Goal: Feedback & Contribution: Submit feedback/report problem

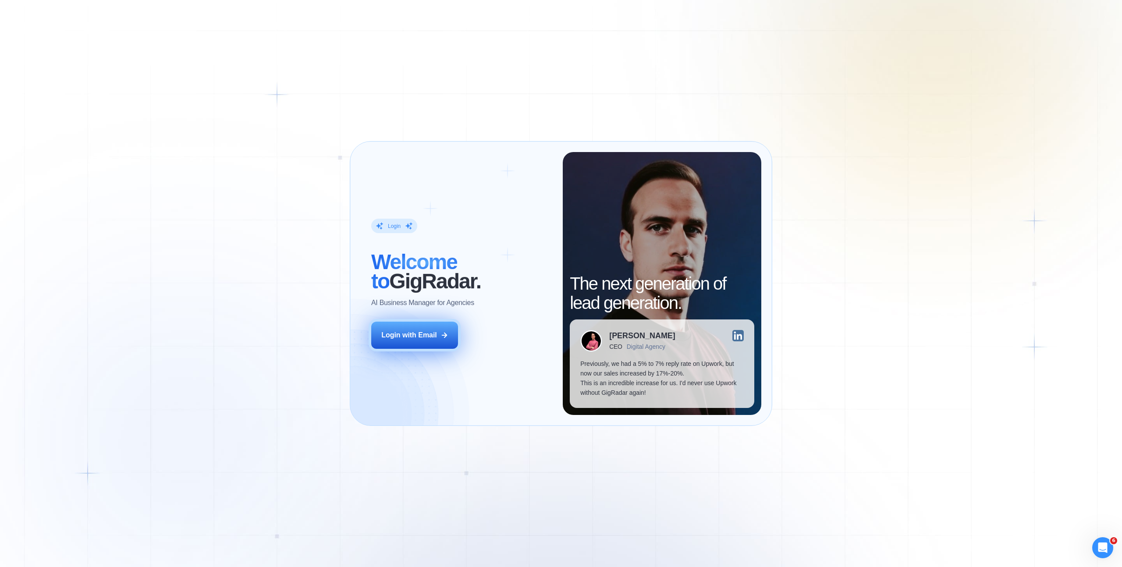
click at [431, 341] on button "Login with Email" at bounding box center [414, 335] width 87 height 27
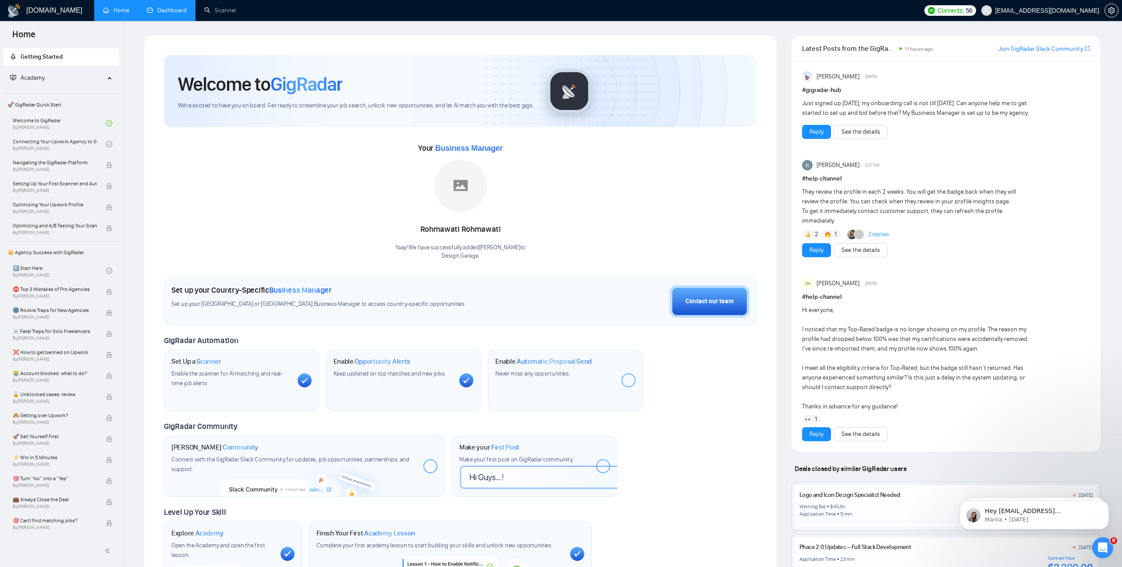
click at [167, 10] on link "Dashboard" at bounding box center [167, 10] width 40 height 7
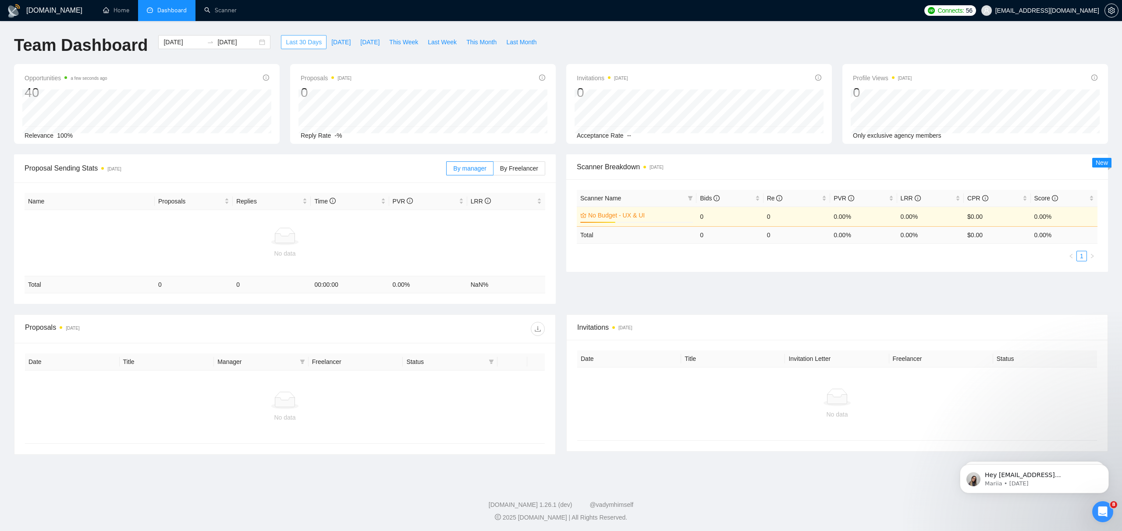
click at [298, 43] on span "Last 30 Days" at bounding box center [304, 42] width 36 height 10
click at [256, 42] on div "2025-08-19 2025-09-18" at bounding box center [214, 42] width 112 height 14
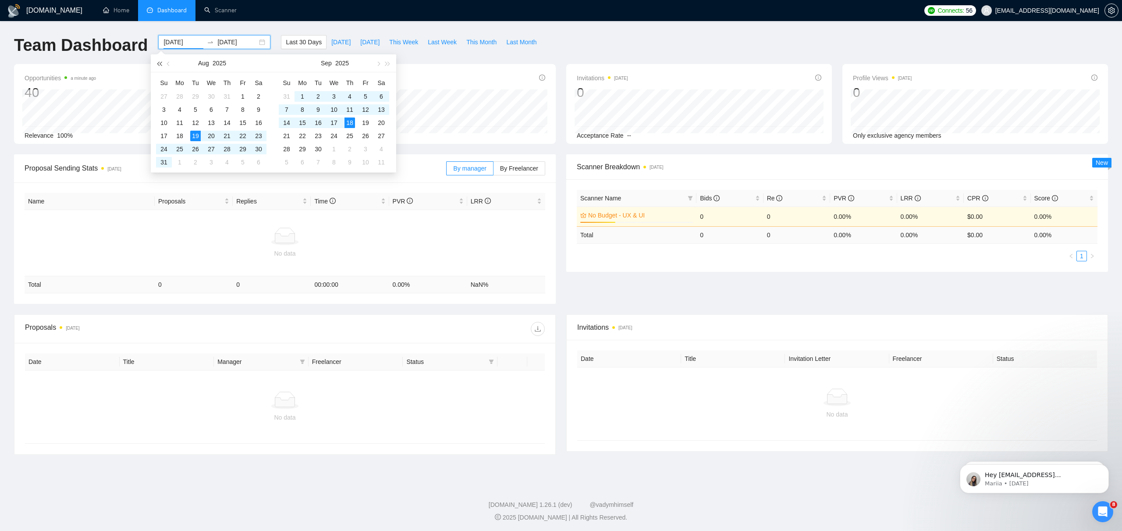
click at [159, 64] on span "button" at bounding box center [159, 63] width 4 height 4
drag, startPoint x: 316, startPoint y: 48, endPoint x: 296, endPoint y: 43, distance: 20.8
click at [315, 47] on button "Last 30 Days" at bounding box center [304, 42] width 46 height 14
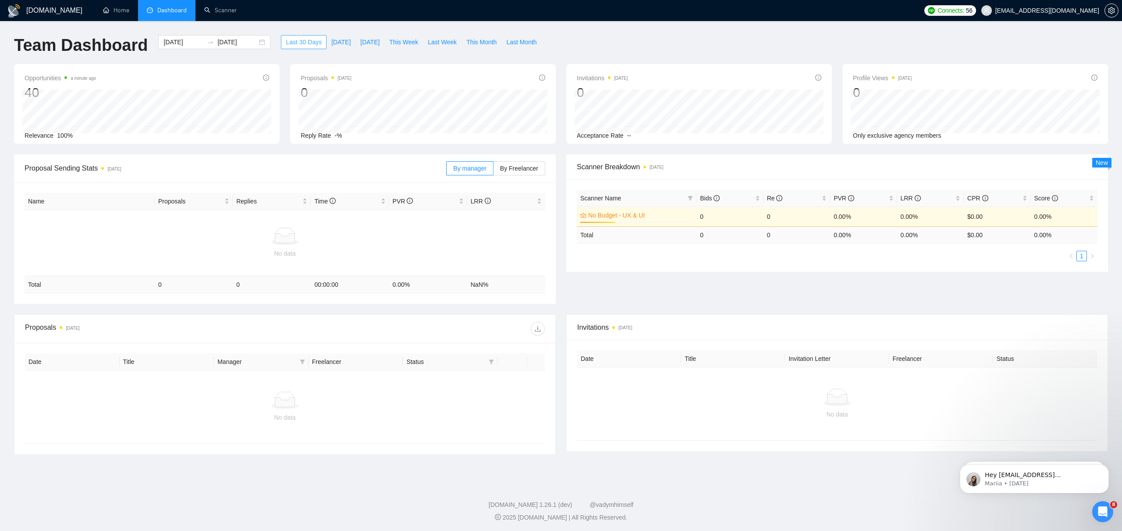
click at [296, 43] on span "Last 30 Days" at bounding box center [304, 42] width 36 height 10
click at [234, 43] on input "2025-09-18" at bounding box center [237, 42] width 40 height 10
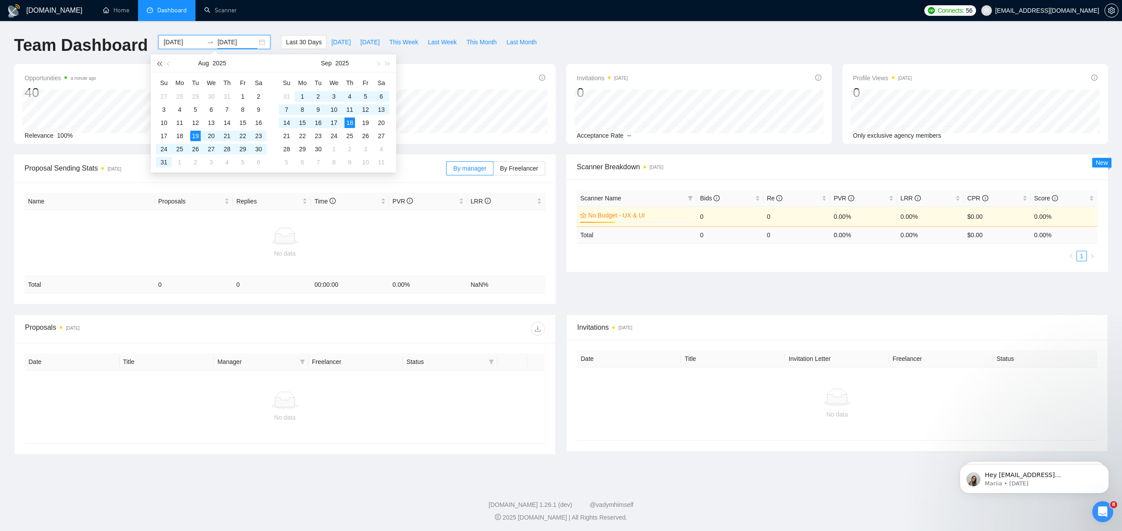
click at [157, 64] on span "button" at bounding box center [159, 63] width 4 height 4
type input "2024-08-01"
click at [225, 95] on div "1" at bounding box center [227, 96] width 11 height 11
type input "2025-08-19"
type input "2025-09-18"
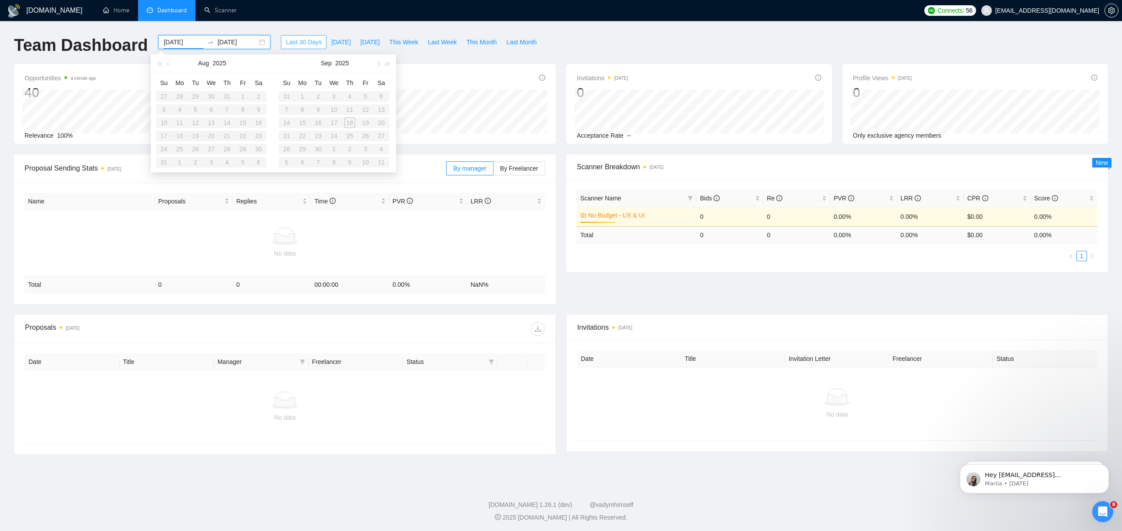
click at [310, 41] on span "Last 30 Days" at bounding box center [304, 42] width 36 height 10
click at [257, 42] on div "2025-08-19 2025-09-18" at bounding box center [214, 42] width 112 height 14
click at [168, 64] on span "button" at bounding box center [169, 63] width 4 height 4
type input "2025-06-01"
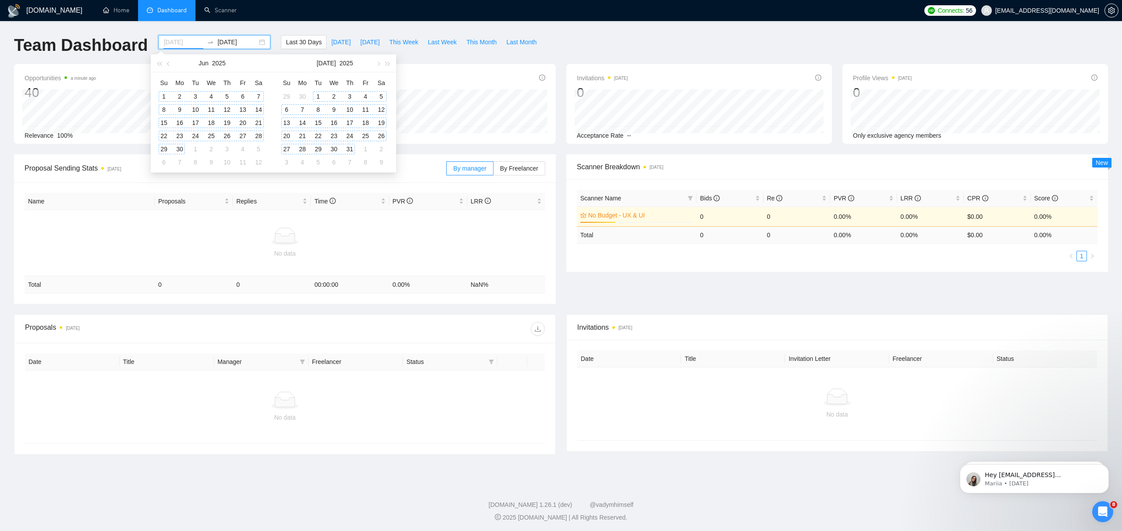
click at [164, 95] on div "1" at bounding box center [164, 96] width 11 height 11
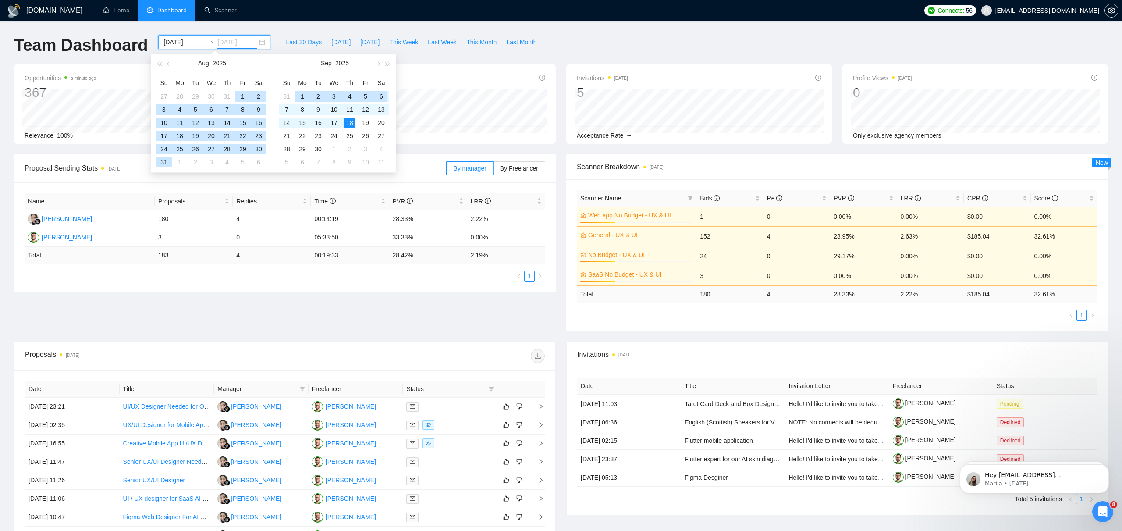
type input "2025-09-18"
click at [441, 56] on div "Last 30 Days Today Yesterday This Week Last Week This Month Last Month" at bounding box center [411, 49] width 271 height 29
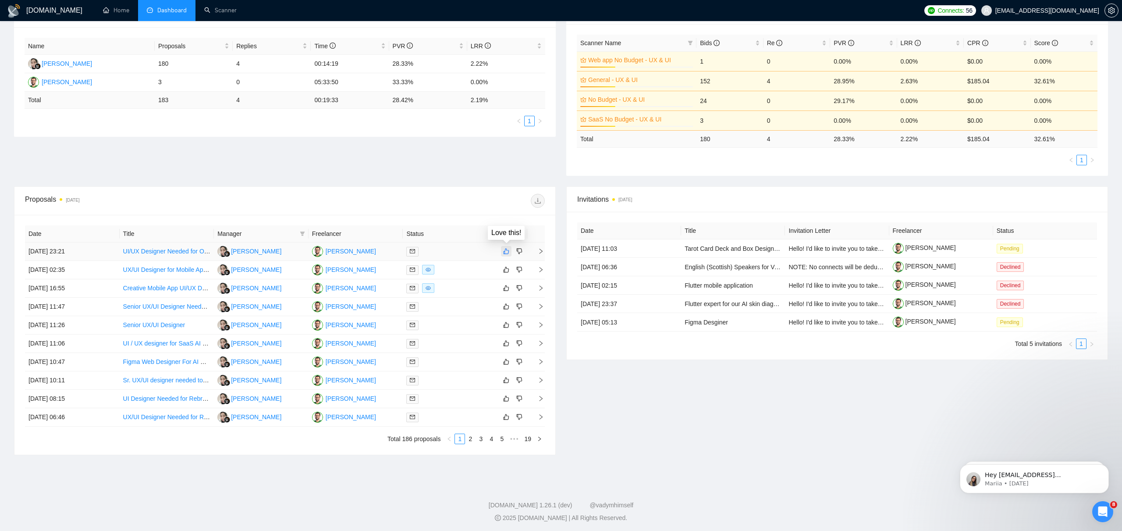
scroll to position [154, 0]
click at [504, 252] on icon "like" at bounding box center [506, 252] width 6 height 7
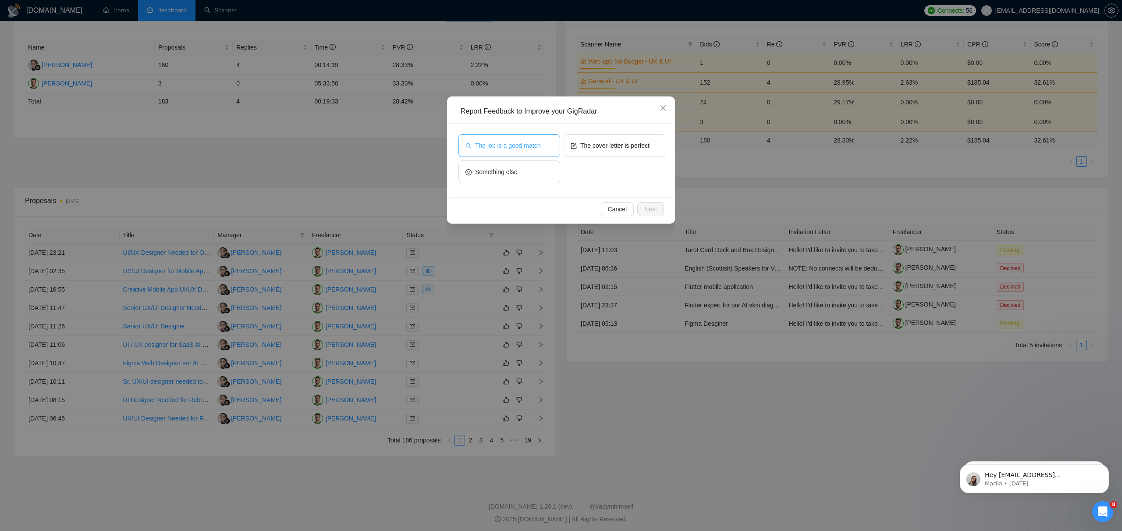
scroll to position [152, 0]
click at [523, 147] on span "The job is a good match" at bounding box center [507, 146] width 65 height 10
click at [607, 148] on span "The cover letter is perfect" at bounding box center [614, 146] width 69 height 10
click at [496, 148] on span "The job is a good match" at bounding box center [506, 146] width 65 height 10
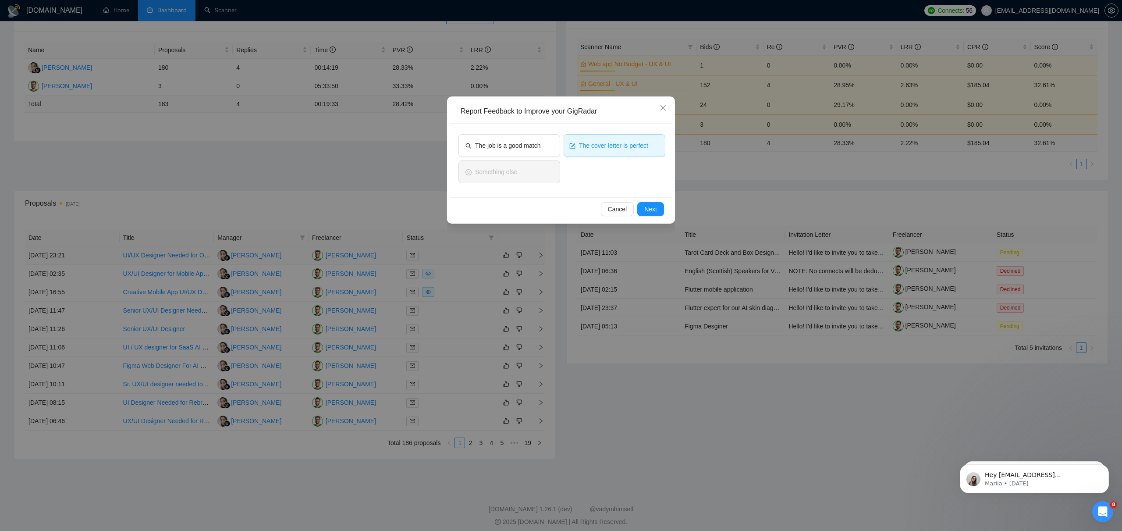
click at [580, 148] on span "The cover letter is perfect" at bounding box center [613, 146] width 69 height 10
click at [528, 173] on button "Something else" at bounding box center [509, 171] width 102 height 23
click at [655, 211] on span "Next" at bounding box center [650, 209] width 13 height 10
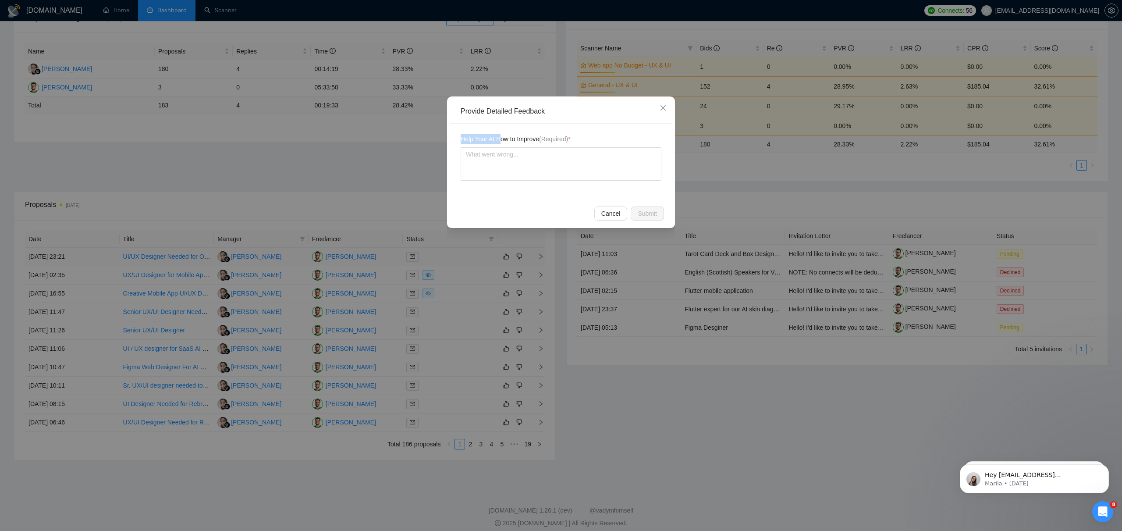
drag, startPoint x: 460, startPoint y: 137, endPoint x: 503, endPoint y: 139, distance: 42.5
click at [503, 139] on span "Help Your AI How to Improve (Required) *" at bounding box center [516, 139] width 110 height 10
click at [605, 128] on div "Help Your AI How to Improve (Required) *" at bounding box center [561, 163] width 222 height 78
click at [533, 139] on span "Help Your AI How to Improve (Required) *" at bounding box center [516, 139] width 110 height 10
click at [658, 108] on span "Close" at bounding box center [663, 108] width 24 height 24
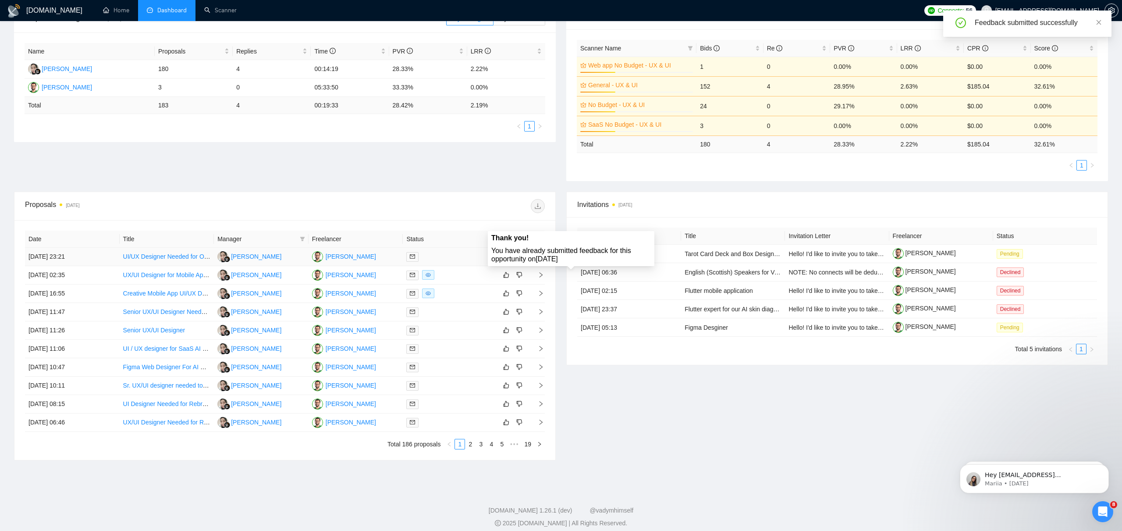
click at [504, 258] on span at bounding box center [506, 256] width 11 height 11
click at [507, 276] on icon "like" at bounding box center [506, 274] width 6 height 7
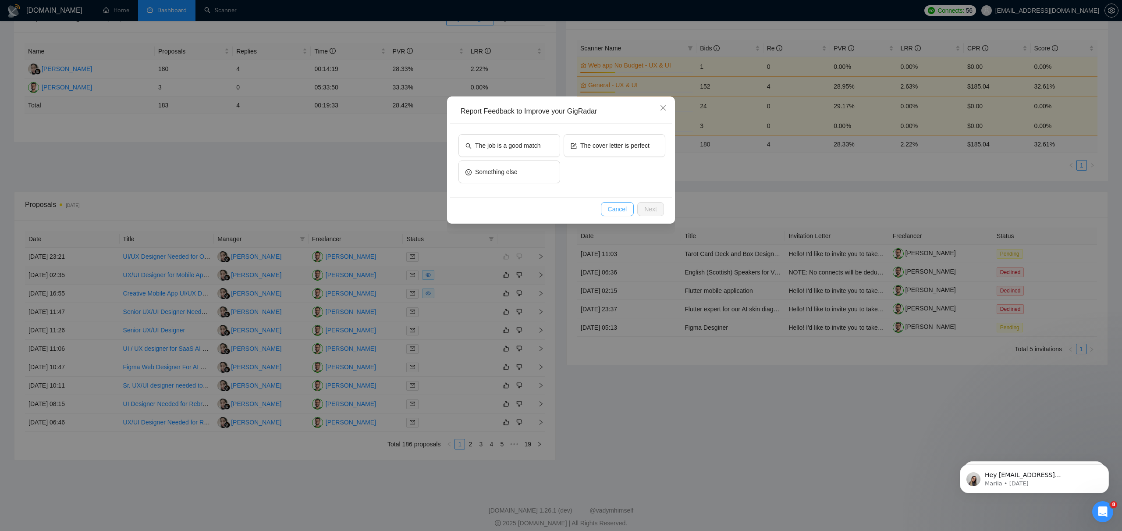
drag, startPoint x: 617, startPoint y: 204, endPoint x: 614, endPoint y: 209, distance: 5.6
click at [617, 204] on span "Cancel" at bounding box center [617, 209] width 19 height 10
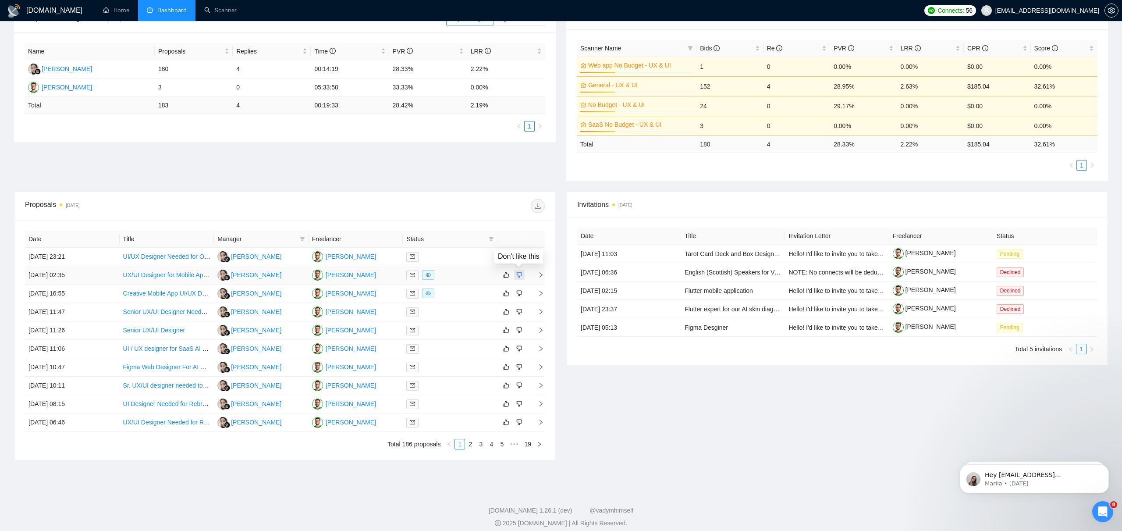
click at [519, 275] on icon "dislike" at bounding box center [519, 274] width 6 height 7
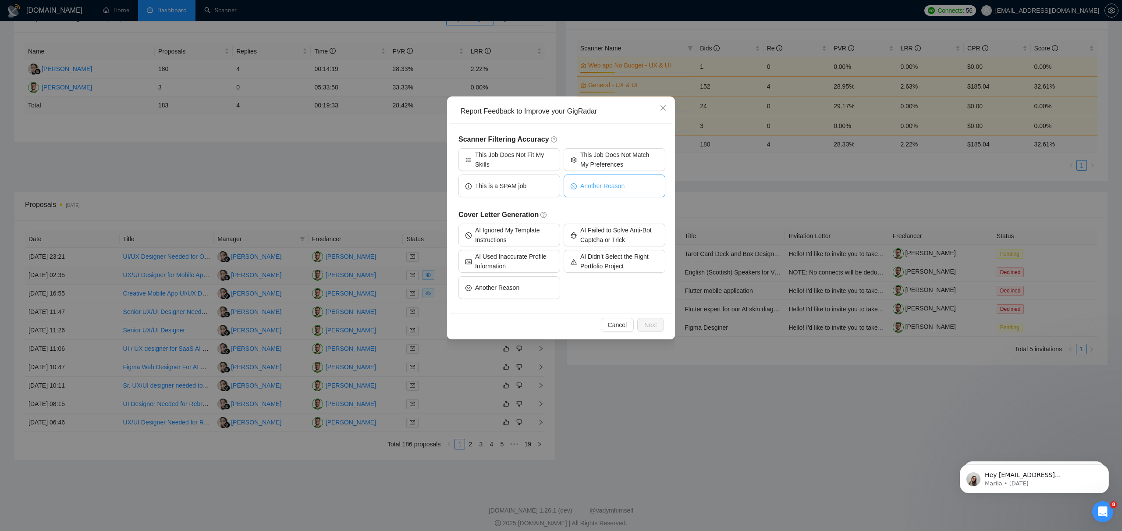
click at [580, 186] on span "Another Reason" at bounding box center [602, 186] width 44 height 10
click at [609, 261] on span "AI Didn’t Select the Right Portfolio Project" at bounding box center [619, 261] width 78 height 19
click at [645, 320] on span "Next" at bounding box center [650, 325] width 13 height 10
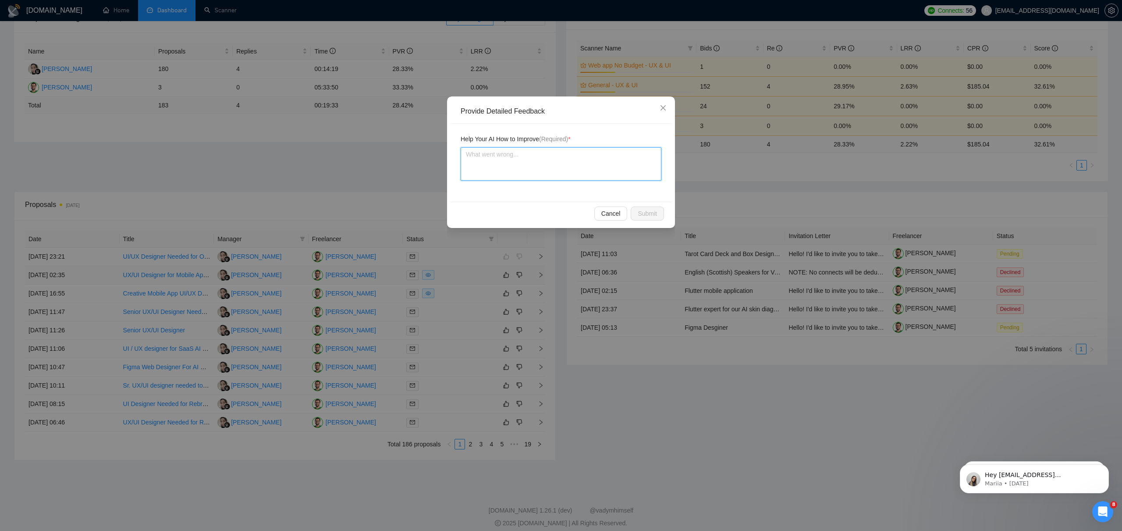
click at [505, 151] on textarea at bounding box center [561, 163] width 201 height 33
